Goal: Information Seeking & Learning: Compare options

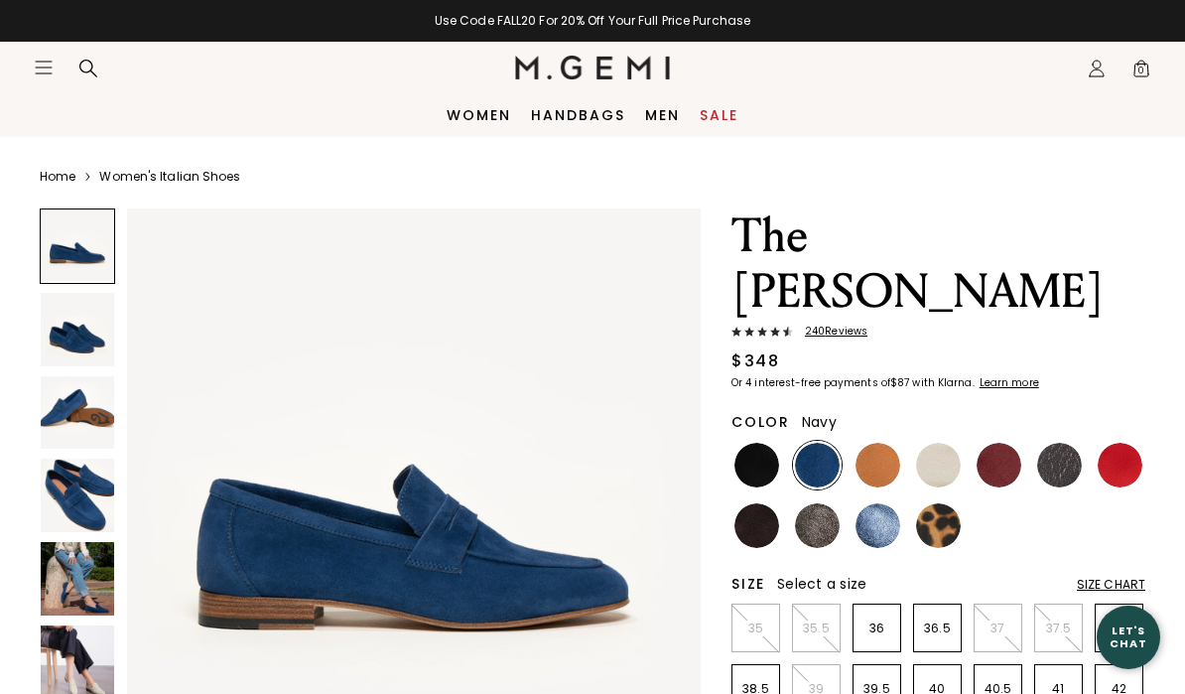
click at [881, 443] on img at bounding box center [878, 465] width 45 height 45
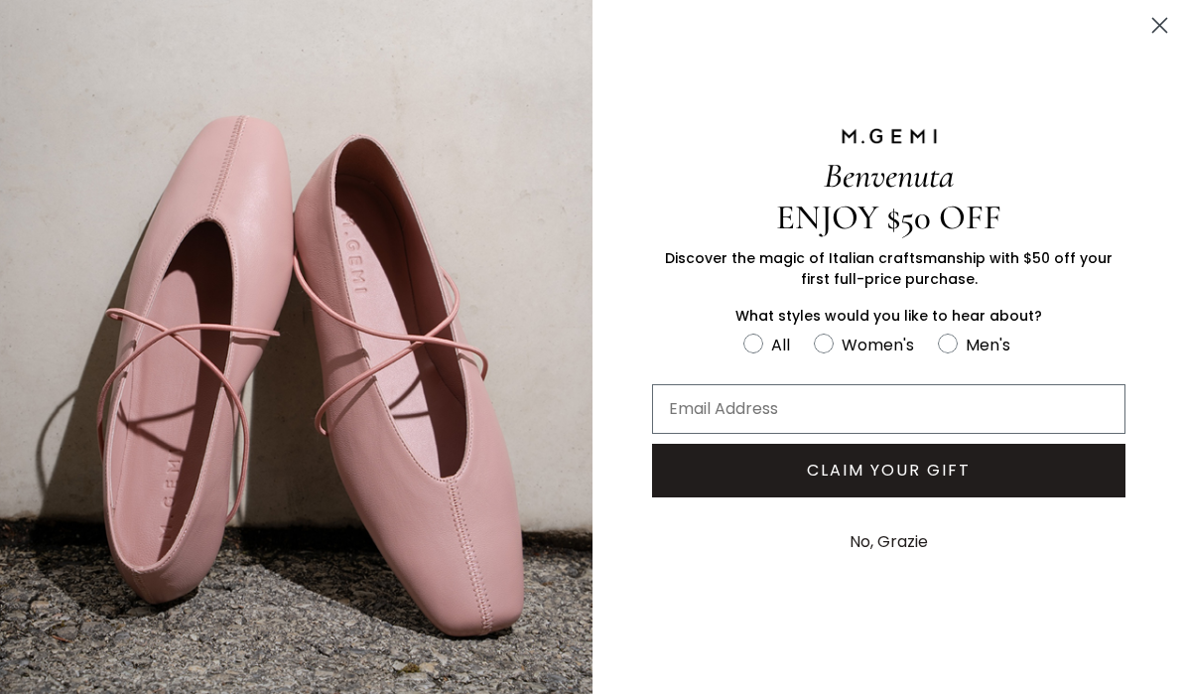
click at [1160, 22] on circle "Close dialog" at bounding box center [1160, 25] width 33 height 33
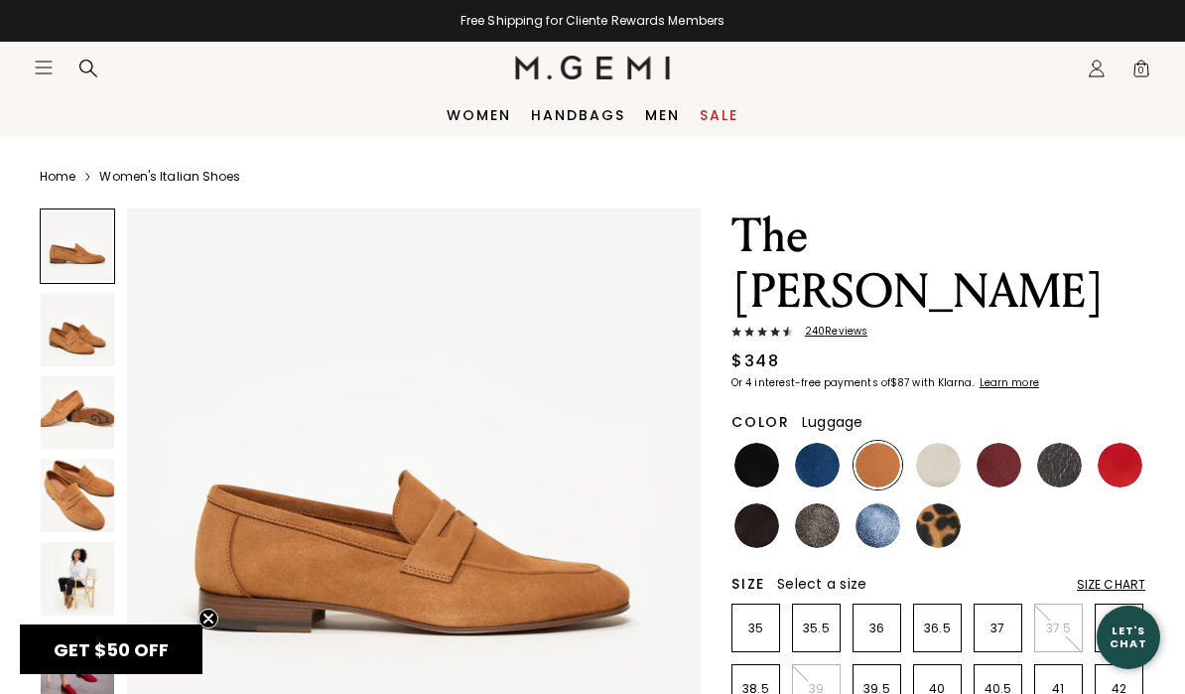
click at [768, 503] on img at bounding box center [757, 525] width 45 height 45
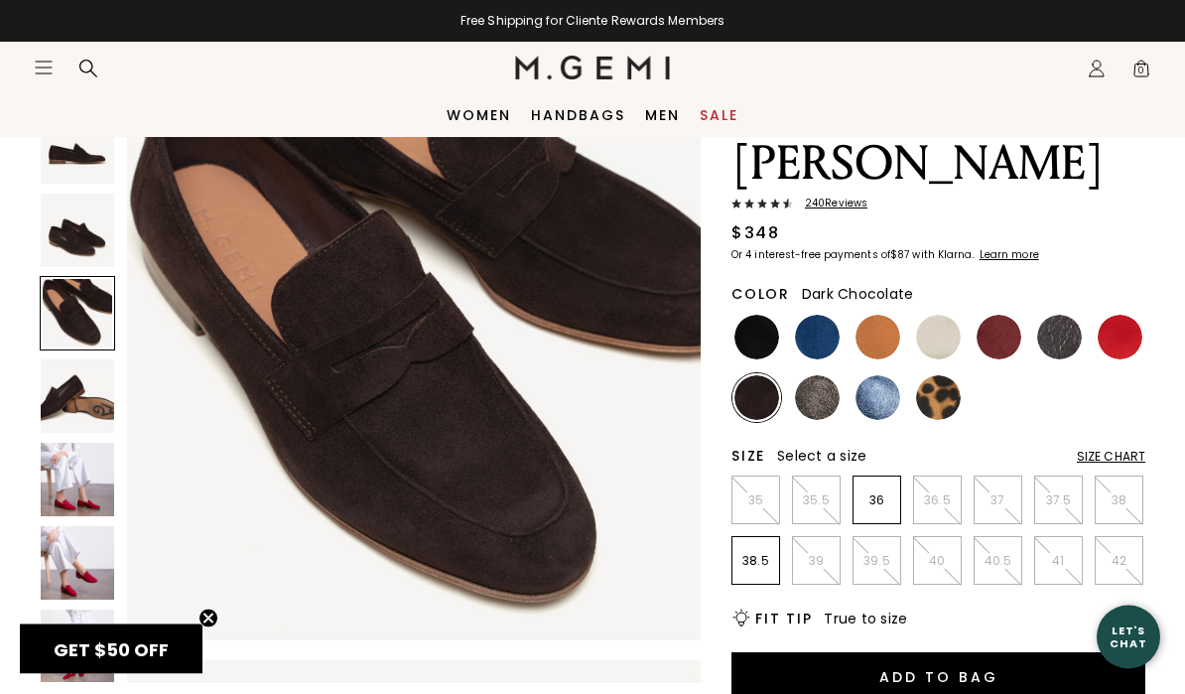
scroll to position [115, 0]
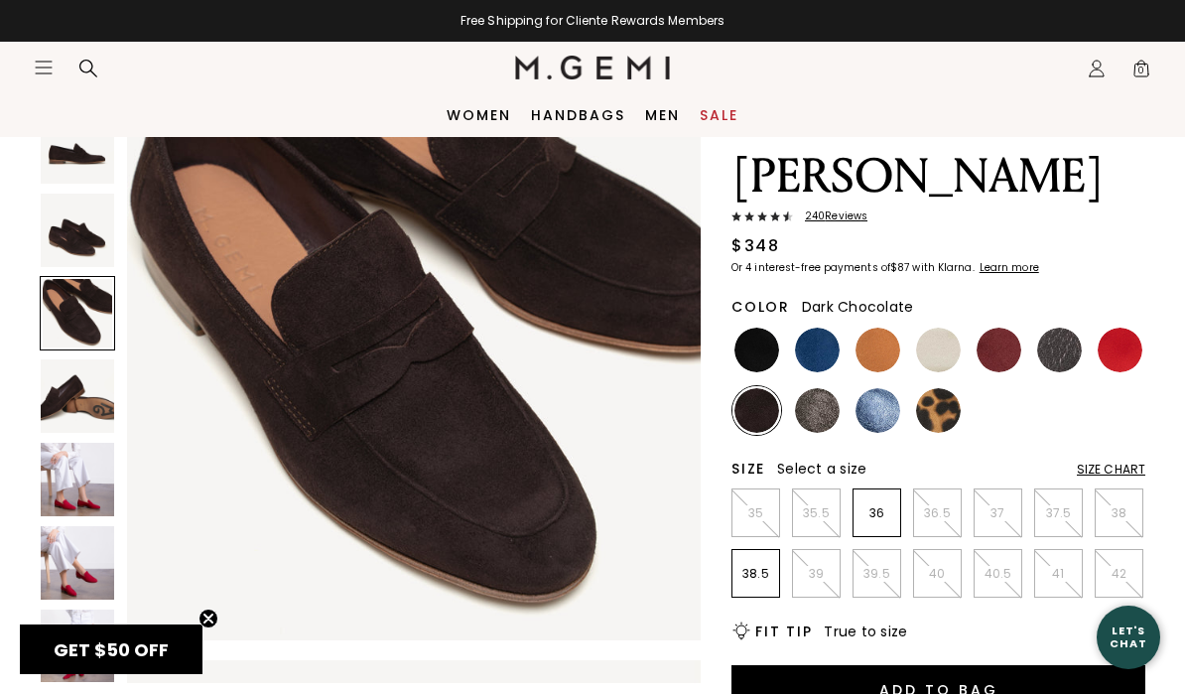
click at [872, 328] on img at bounding box center [878, 350] width 45 height 45
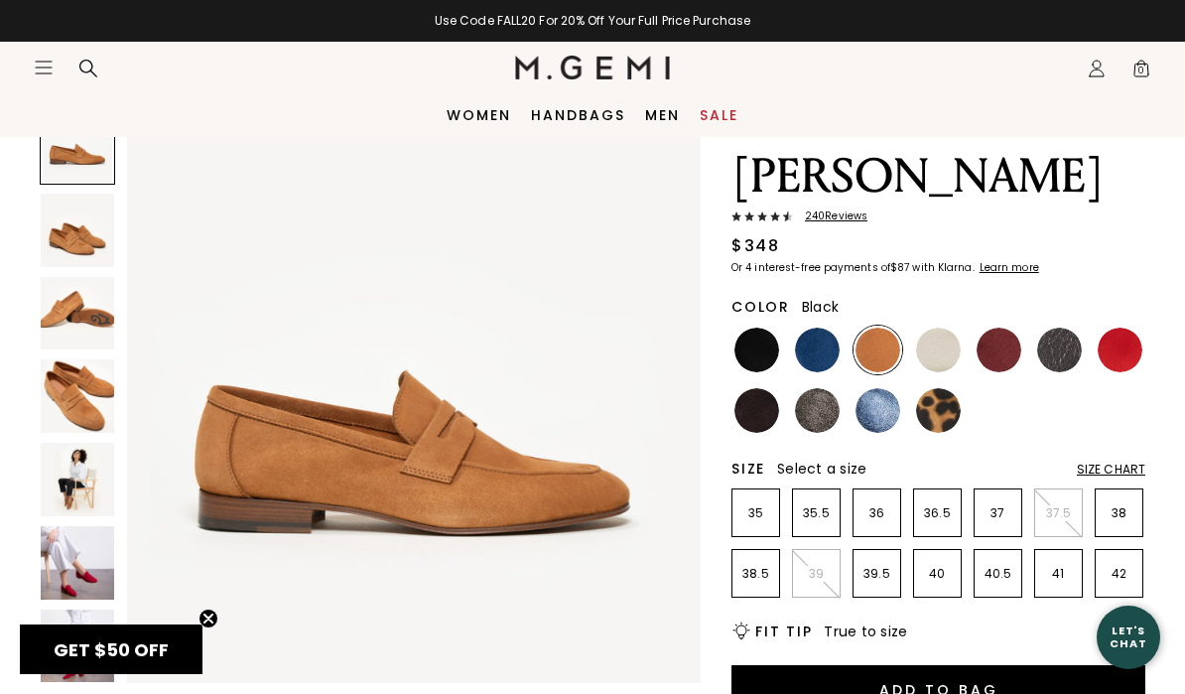
click at [752, 328] on img at bounding box center [757, 350] width 45 height 45
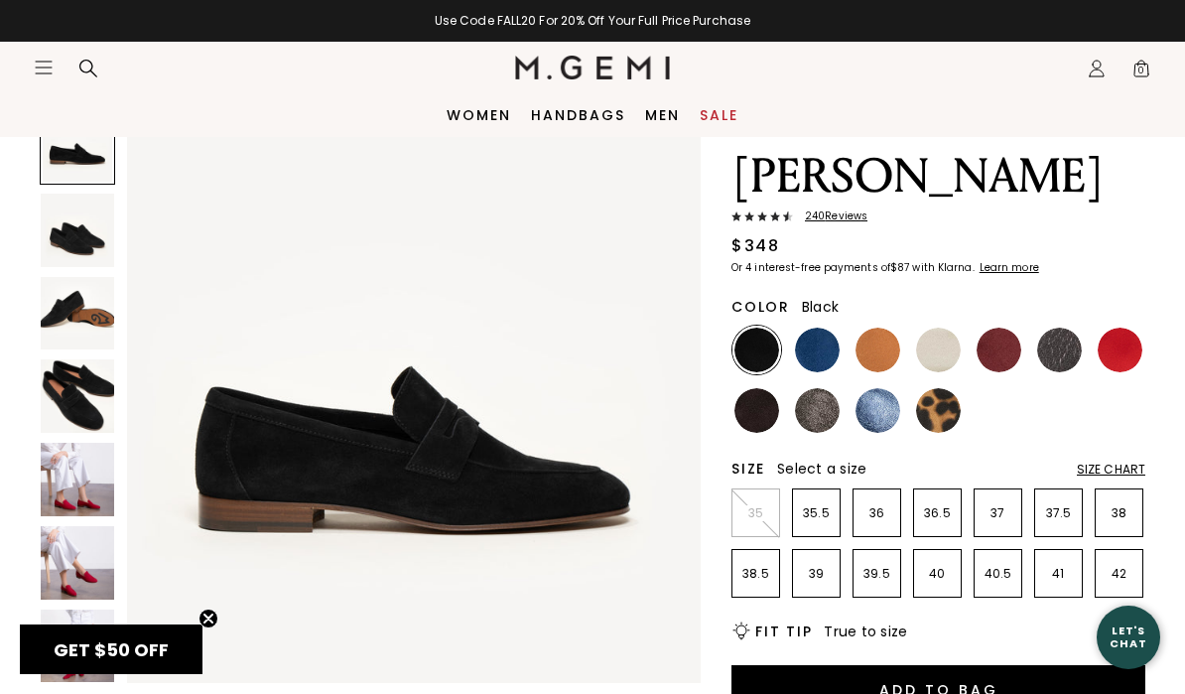
click at [766, 388] on img at bounding box center [757, 410] width 45 height 45
